Goal: Task Accomplishment & Management: Manage account settings

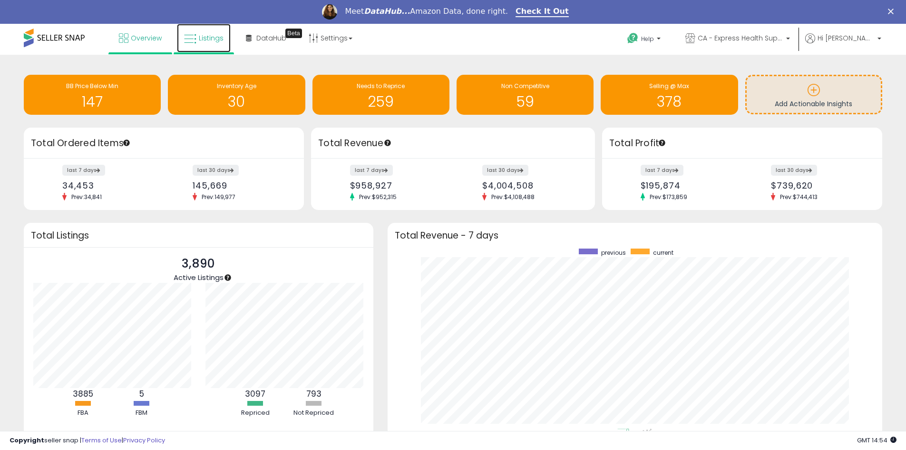
click at [192, 39] on icon at bounding box center [190, 39] width 12 height 12
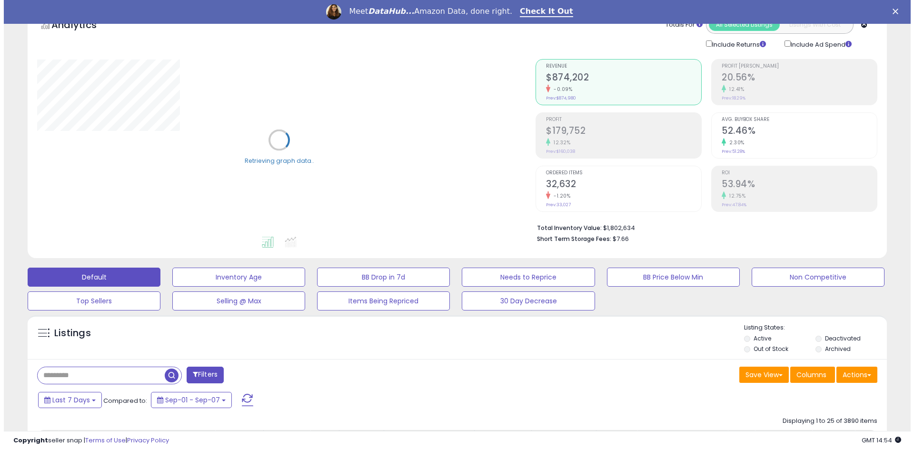
scroll to position [143, 0]
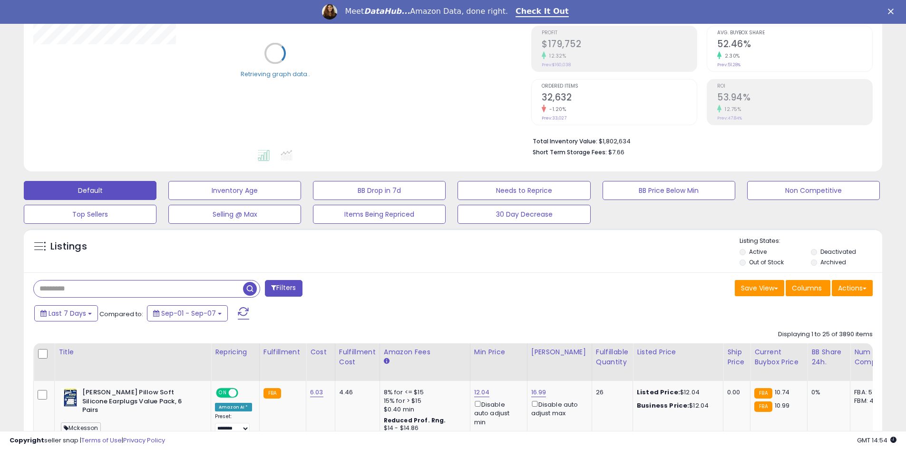
click at [79, 287] on input "text" at bounding box center [138, 288] width 209 height 17
paste input "**********"
type input "**********"
click at [281, 290] on button "Filters" at bounding box center [283, 288] width 37 height 17
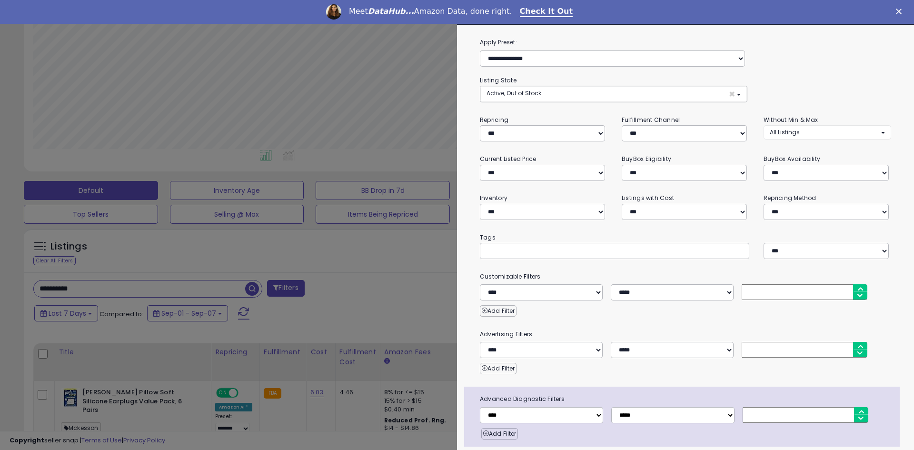
scroll to position [195, 502]
click at [894, 11] on div "Meet DataHub... Amazon Data, done right. Check It Out" at bounding box center [457, 12] width 914 height 16
click at [897, 9] on icon "Close" at bounding box center [898, 12] width 6 height 6
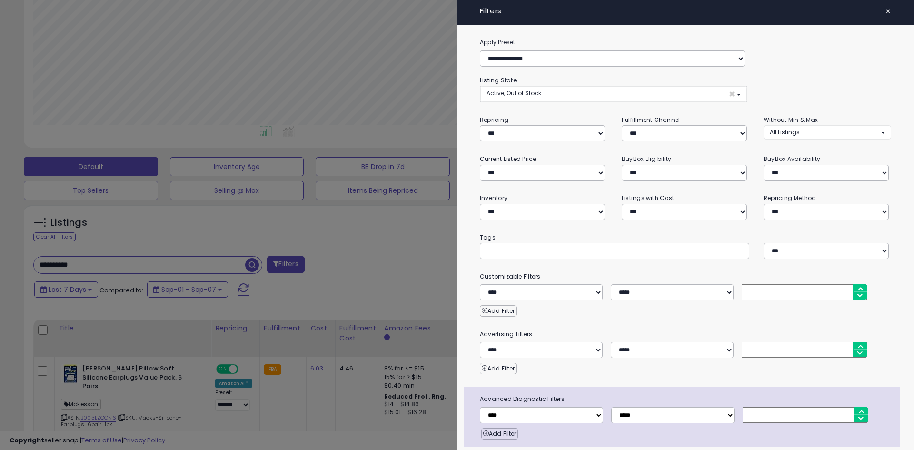
click at [253, 266] on div at bounding box center [457, 225] width 914 height 450
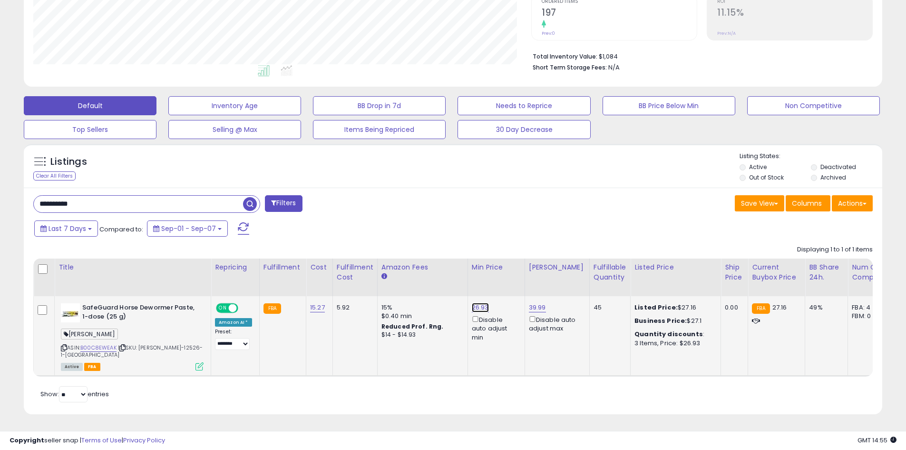
click at [477, 303] on link "26.93" at bounding box center [480, 308] width 17 height 10
click at [490, 225] on div "Last 7 Days Compared to: Sep-01 - Sep-07" at bounding box center [347, 229] width 630 height 21
click at [512, 337] on td "26.93 ***** This will override store markup Disable auto adjust min" at bounding box center [496, 336] width 57 height 80
click at [525, 270] on icon "button" at bounding box center [523, 273] width 6 height 6
click at [508, 344] on td "26.93 Disable auto adjust min" at bounding box center [496, 336] width 57 height 80
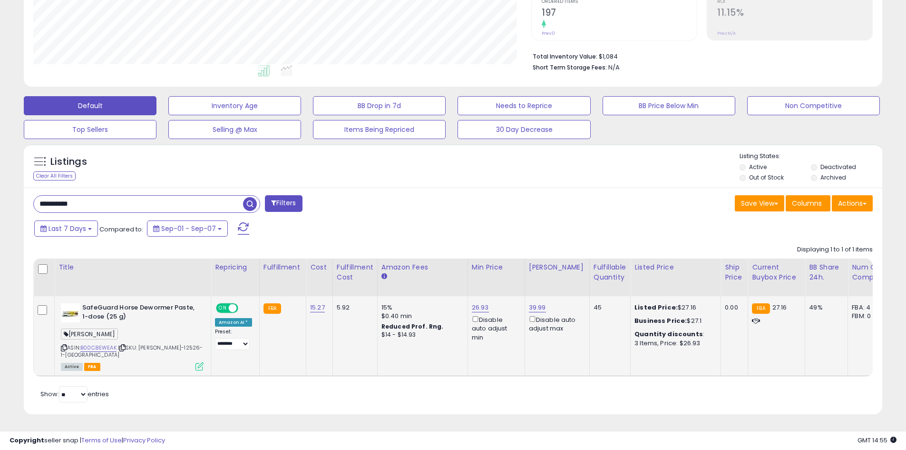
click at [382, 303] on div "15%" at bounding box center [421, 307] width 79 height 9
click at [500, 335] on td "26.93 Disable auto adjust min" at bounding box center [496, 336] width 57 height 80
copy link "5.27"
copy link "15.27"
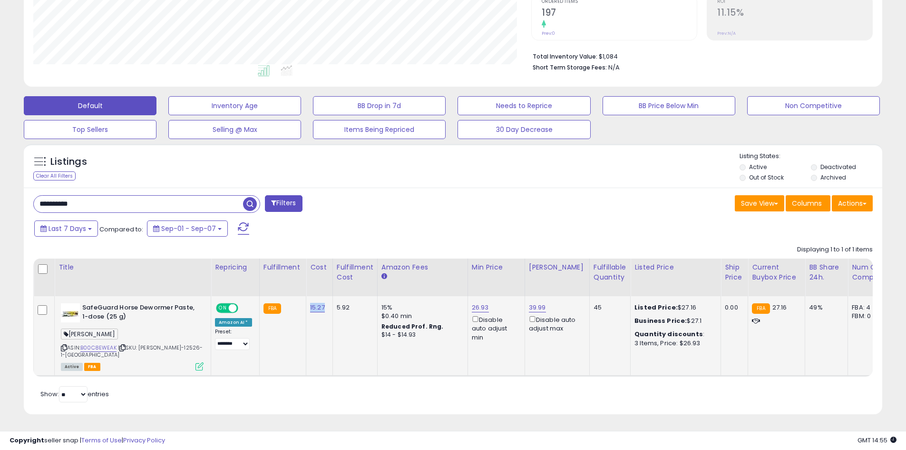
drag, startPoint x: 324, startPoint y: 303, endPoint x: 306, endPoint y: 303, distance: 18.6
click at [306, 303] on td "15.27" at bounding box center [319, 336] width 27 height 80
click at [126, 305] on b "SafeGuard Horse Dewormer Paste, 1-dose (25 g)" at bounding box center [140, 313] width 116 height 20
click at [97, 344] on link "B00C8EWEAK" at bounding box center [98, 348] width 36 height 8
